Goal: Task Accomplishment & Management: Use online tool/utility

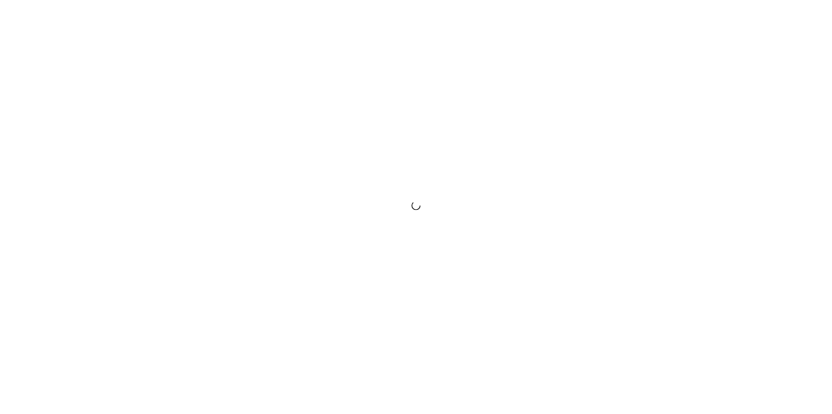
click at [608, 300] on html at bounding box center [416, 207] width 832 height 414
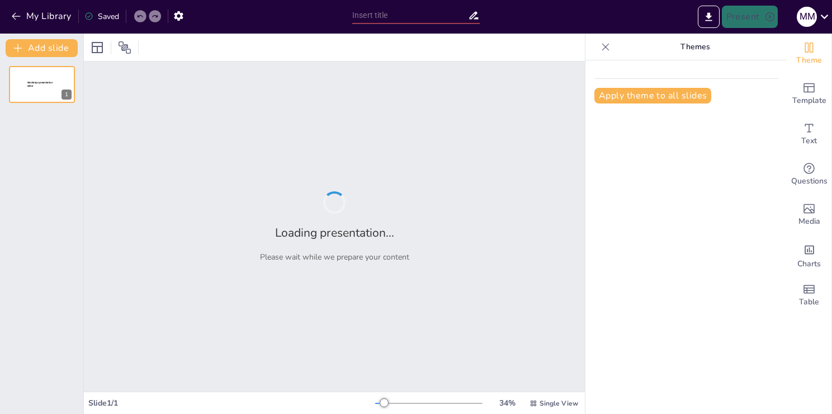
type input "Актуальность и значимость педагогического вклада в образовательный процесс"
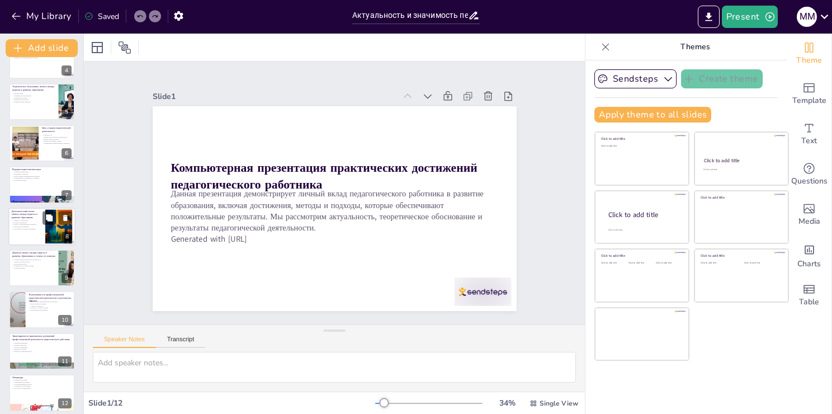
scroll to position [155, 0]
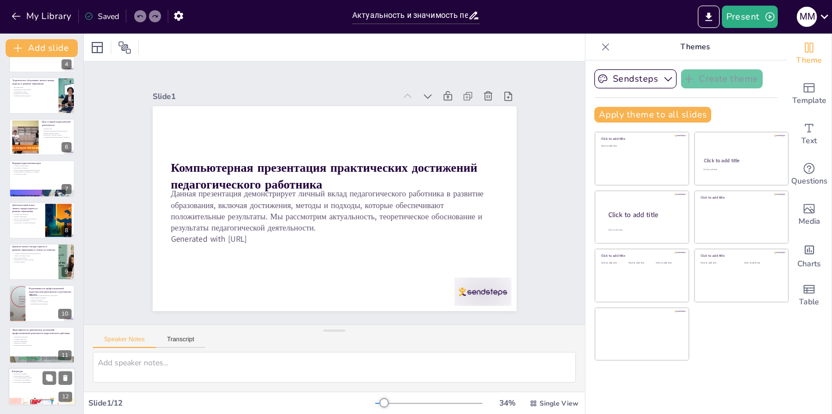
click at [39, 383] on p "Доступность информации" at bounding box center [42, 382] width 60 height 2
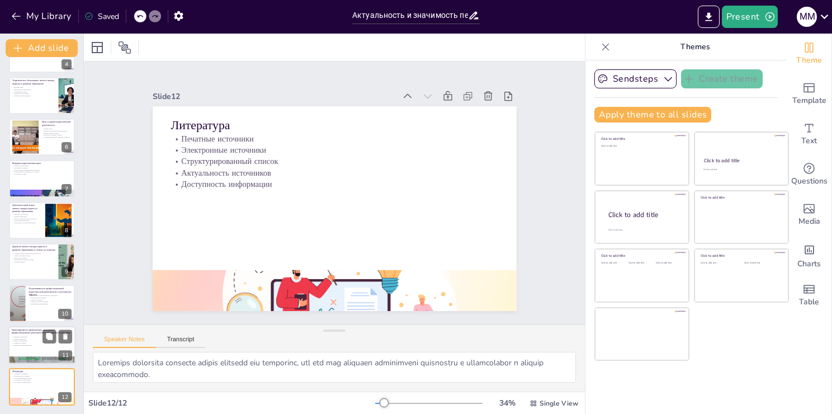
click at [31, 338] on p "Целевая аудитория" at bounding box center [42, 339] width 60 height 2
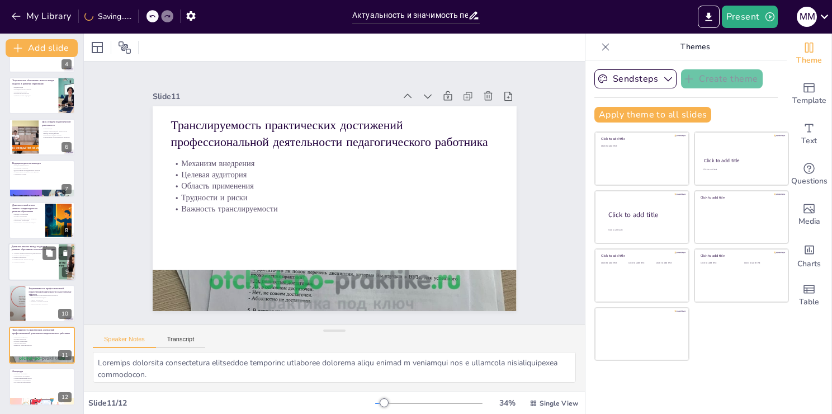
click at [26, 277] on div at bounding box center [41, 262] width 67 height 38
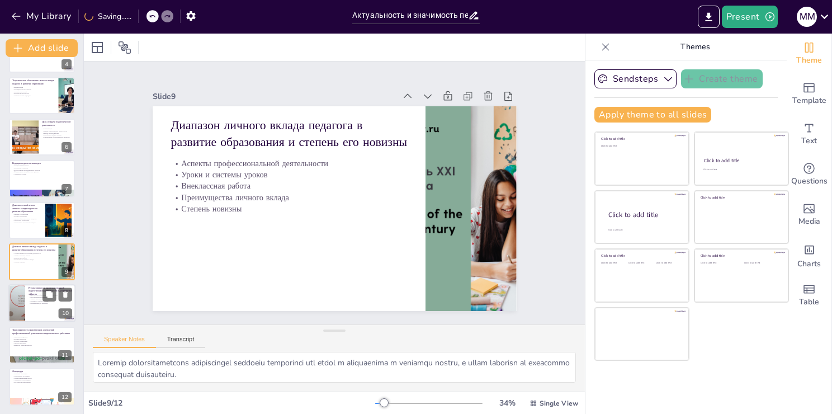
click at [35, 303] on p "Направления для развития" at bounding box center [51, 304] width 44 height 2
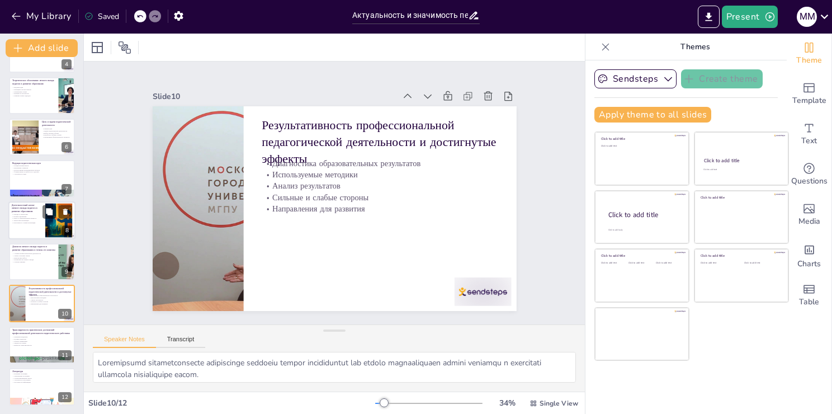
click at [35, 221] on p "Результаты и условия реализации" at bounding box center [27, 222] width 30 height 2
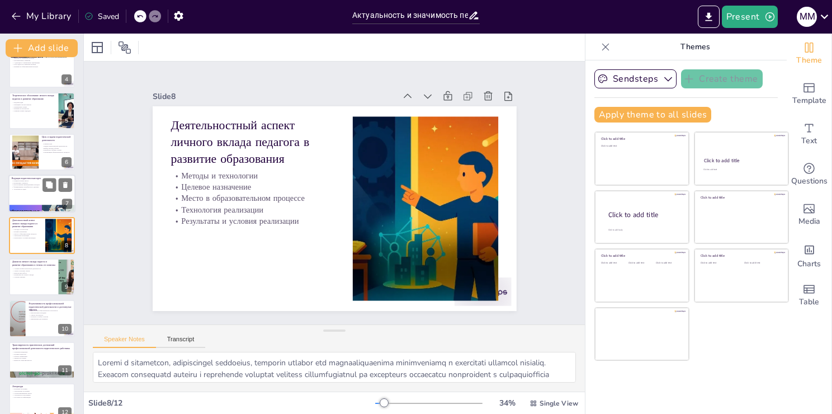
click at [32, 204] on div at bounding box center [41, 208] width 67 height 67
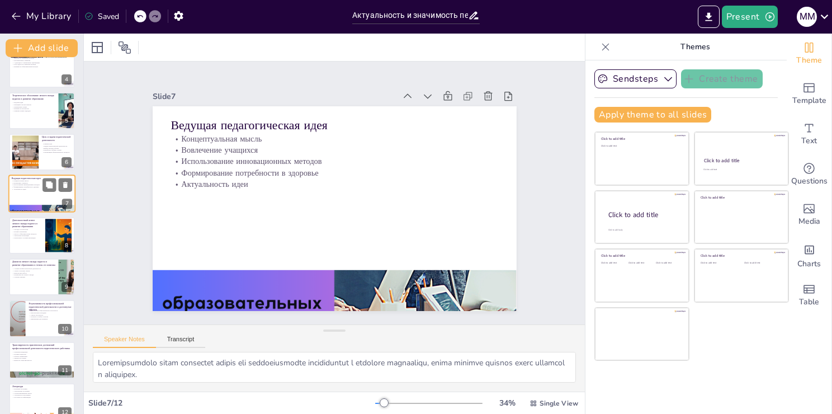
scroll to position [98, 0]
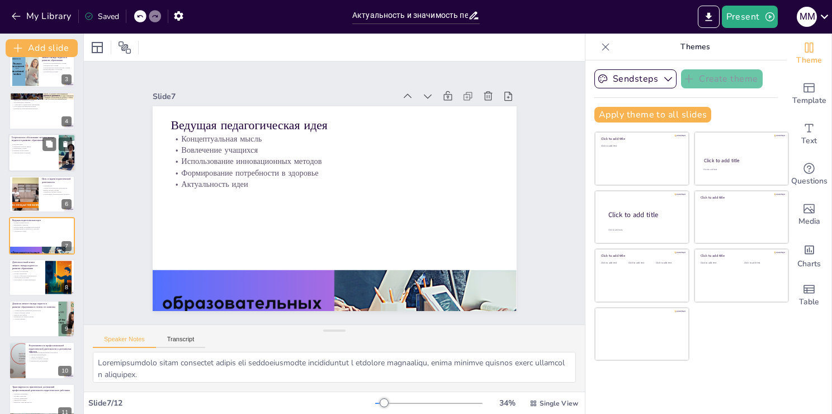
click at [33, 166] on div at bounding box center [41, 153] width 67 height 38
type textarea "Ведущая идея является основой педагогической деятельности и помогает формироват…"
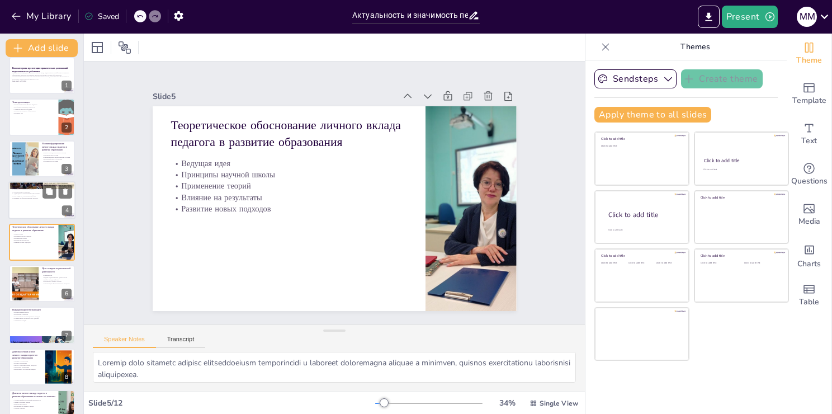
scroll to position [0, 0]
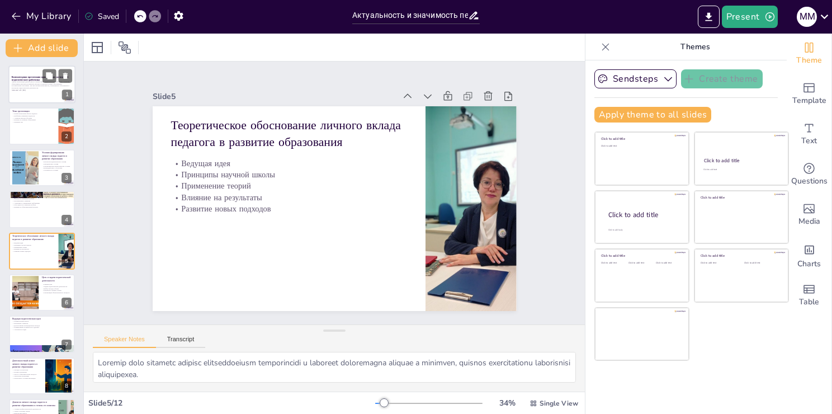
click at [26, 92] on div "Данная презентация демонстрирует личный вклад педагогического работника в разви…" at bounding box center [42, 87] width 60 height 13
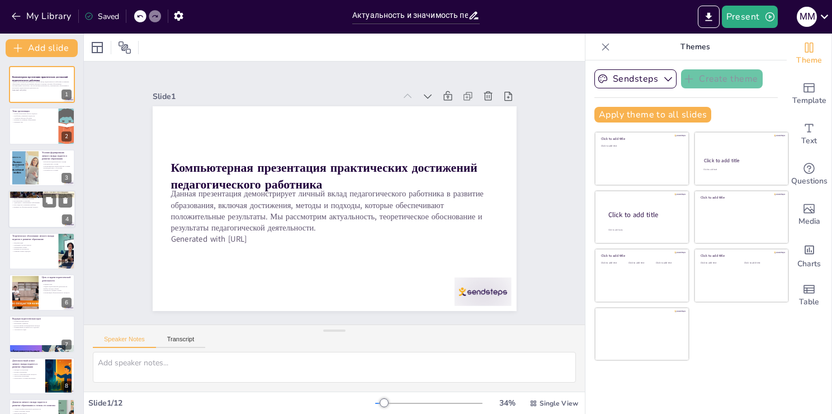
scroll to position [155, 0]
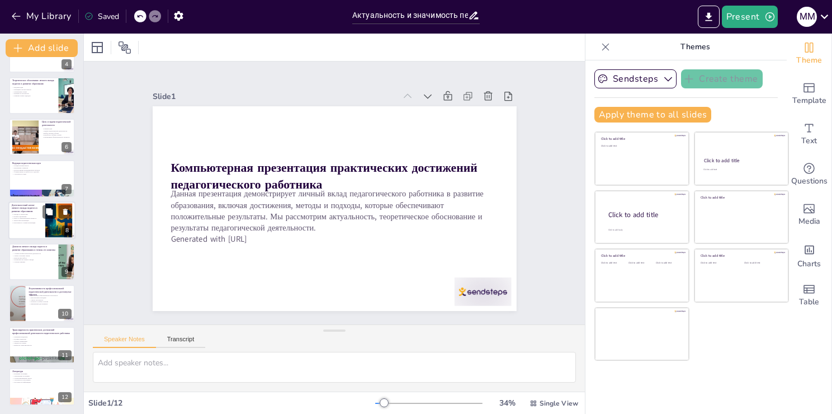
click at [29, 220] on p "Технология реализации" at bounding box center [27, 220] width 30 height 2
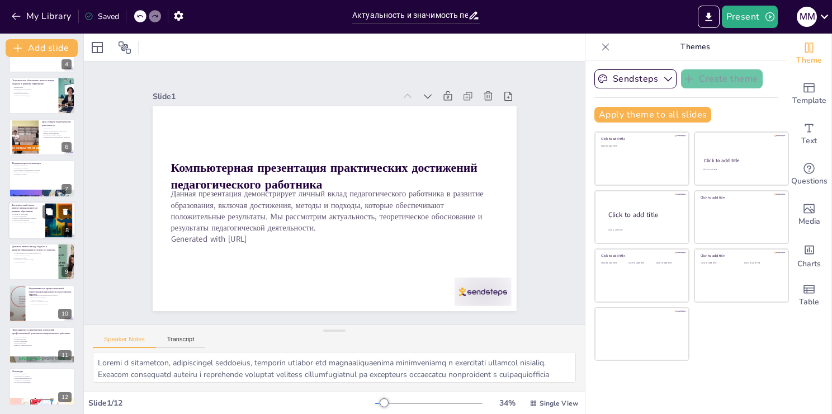
scroll to position [140, 0]
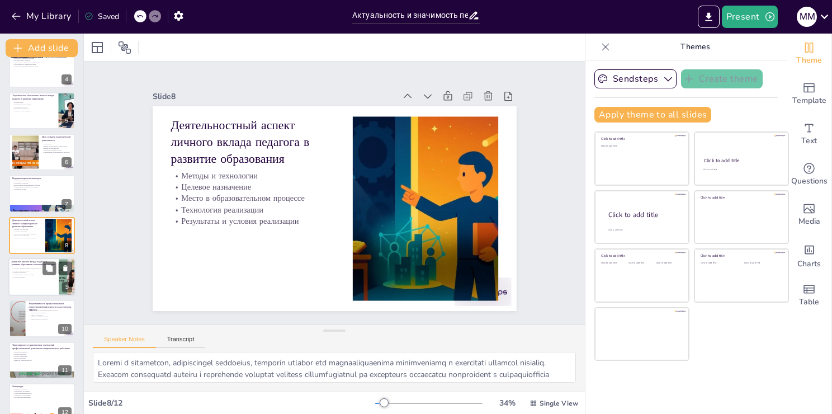
click at [31, 276] on p "Степень новизны" at bounding box center [34, 277] width 44 height 2
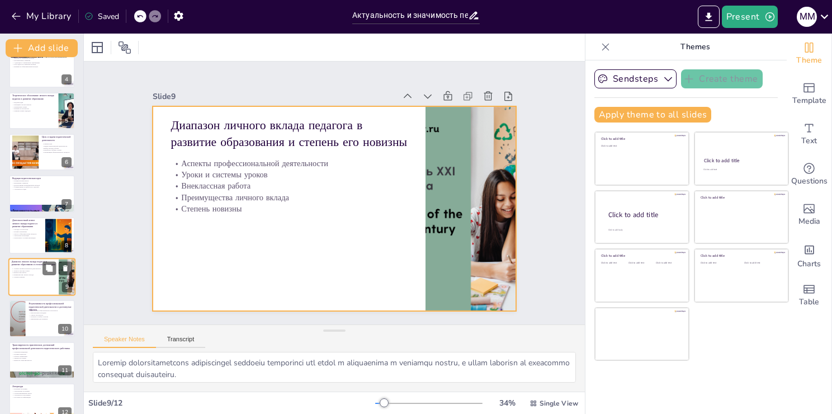
scroll to position [155, 0]
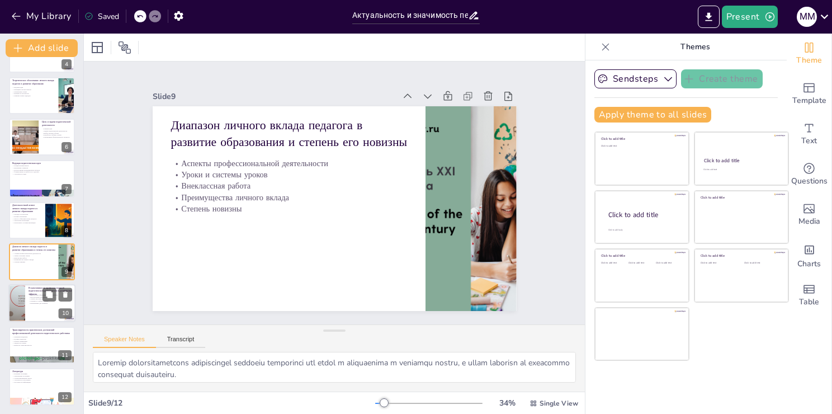
click at [45, 313] on div at bounding box center [41, 304] width 67 height 38
type textarea "Диагностика образовательных результатов является важным инструментом для оценки…"
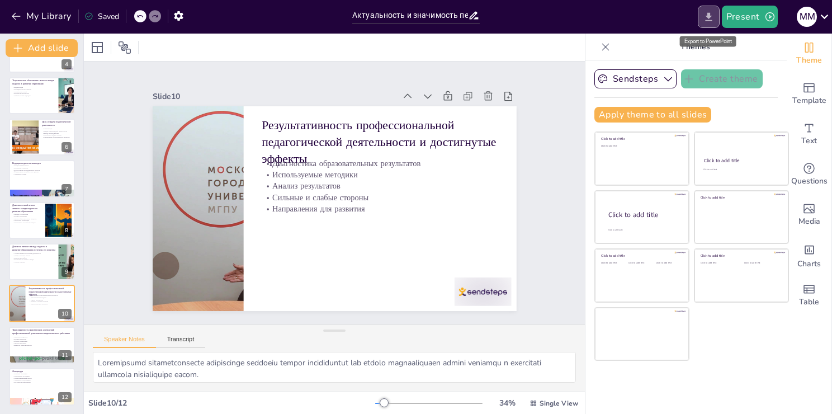
click at [705, 18] on icon "Export to PowerPoint" at bounding box center [709, 17] width 12 height 12
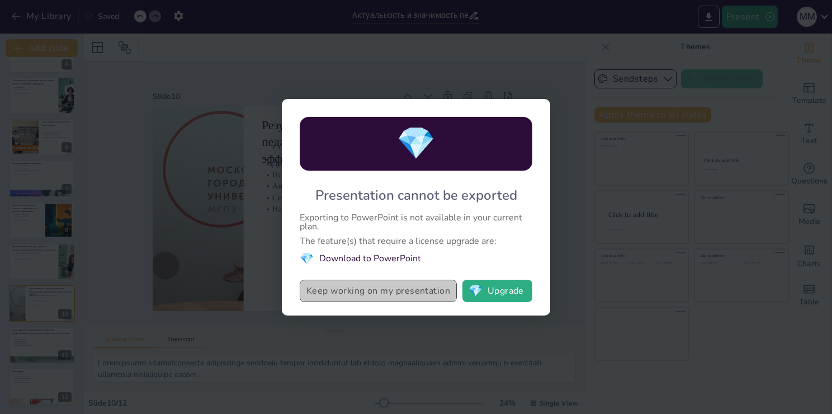
click at [387, 296] on button "Keep working on my presentation" at bounding box center [378, 291] width 157 height 22
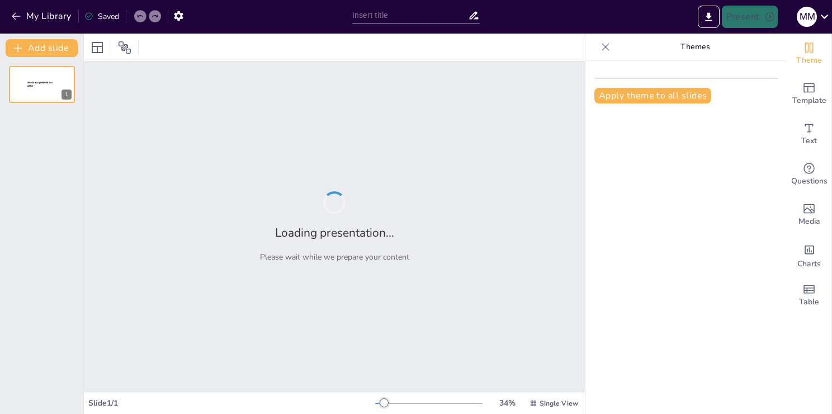
type input "Актуальность и значимость педагогического вклада в образовательный процесс"
